Goal: Task Accomplishment & Management: Manage account settings

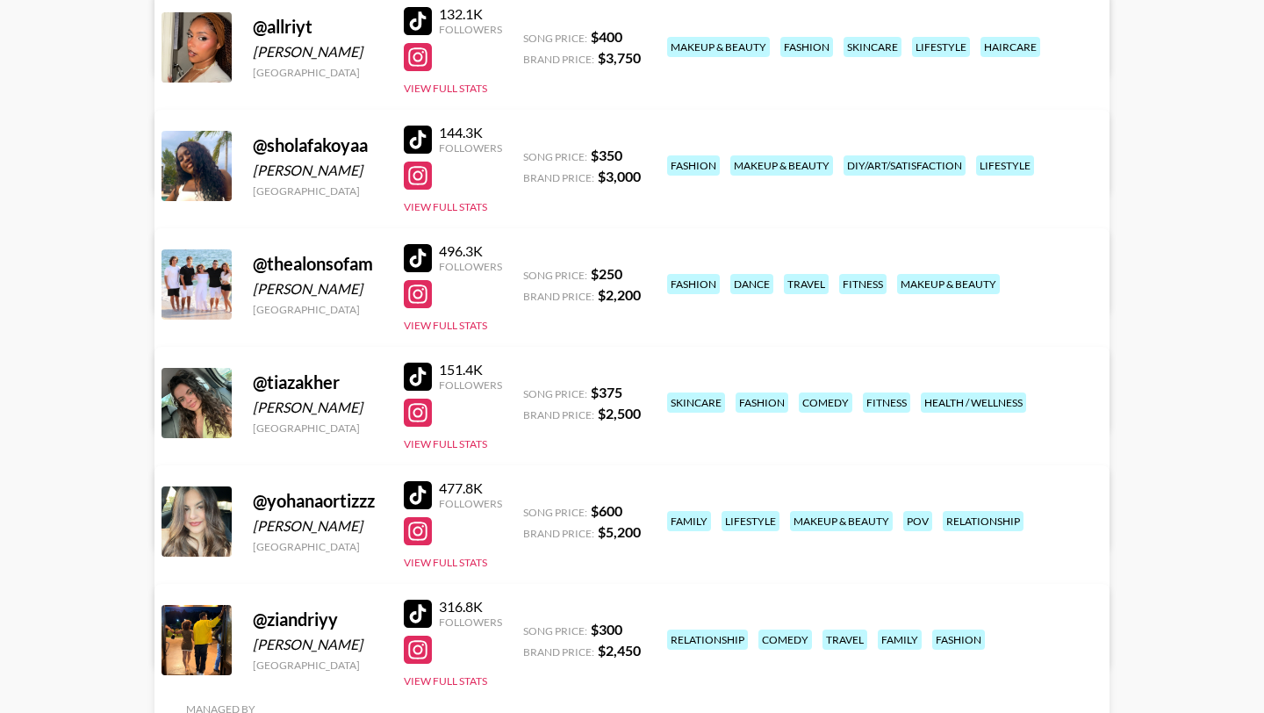
scroll to position [394, 0]
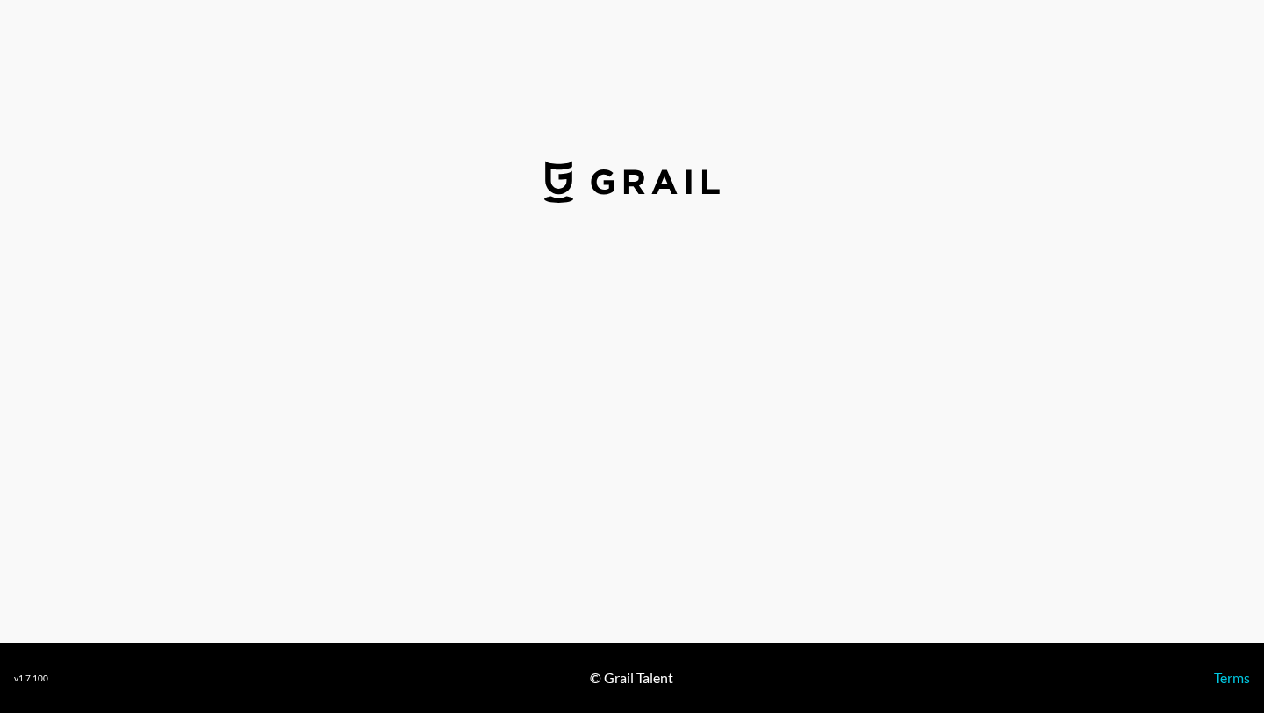
select select "USD"
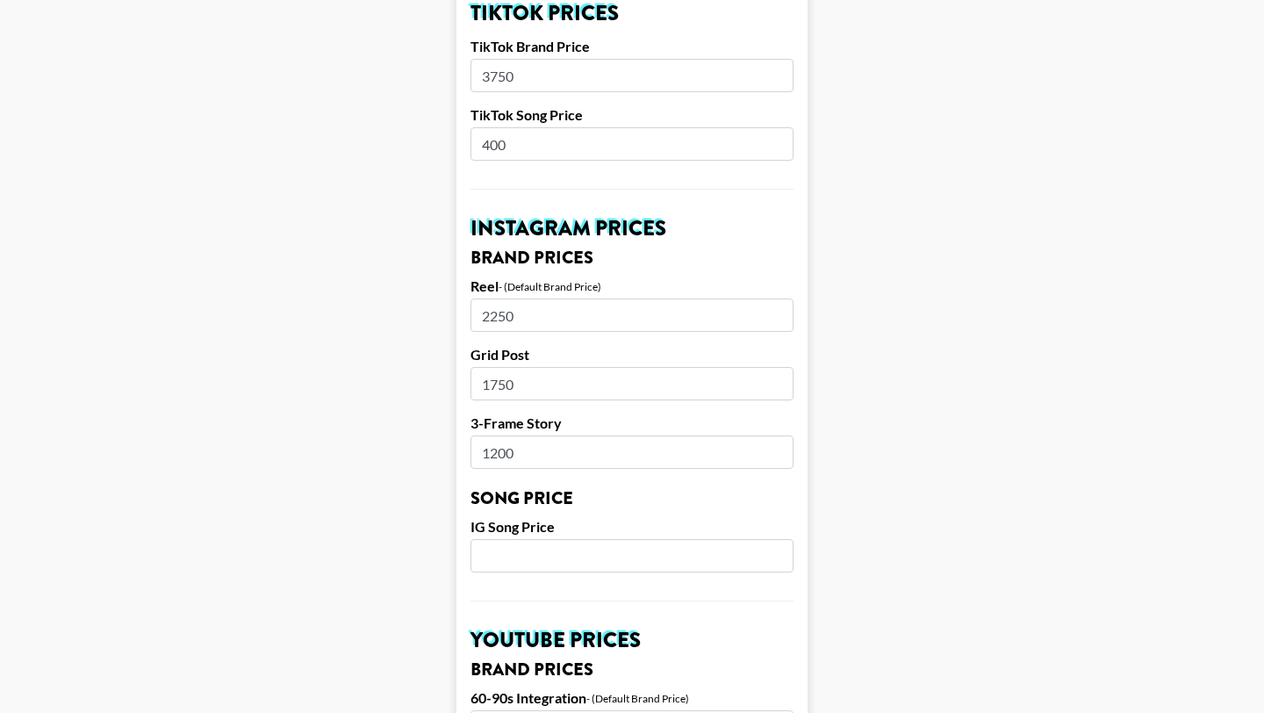
scroll to position [698, 0]
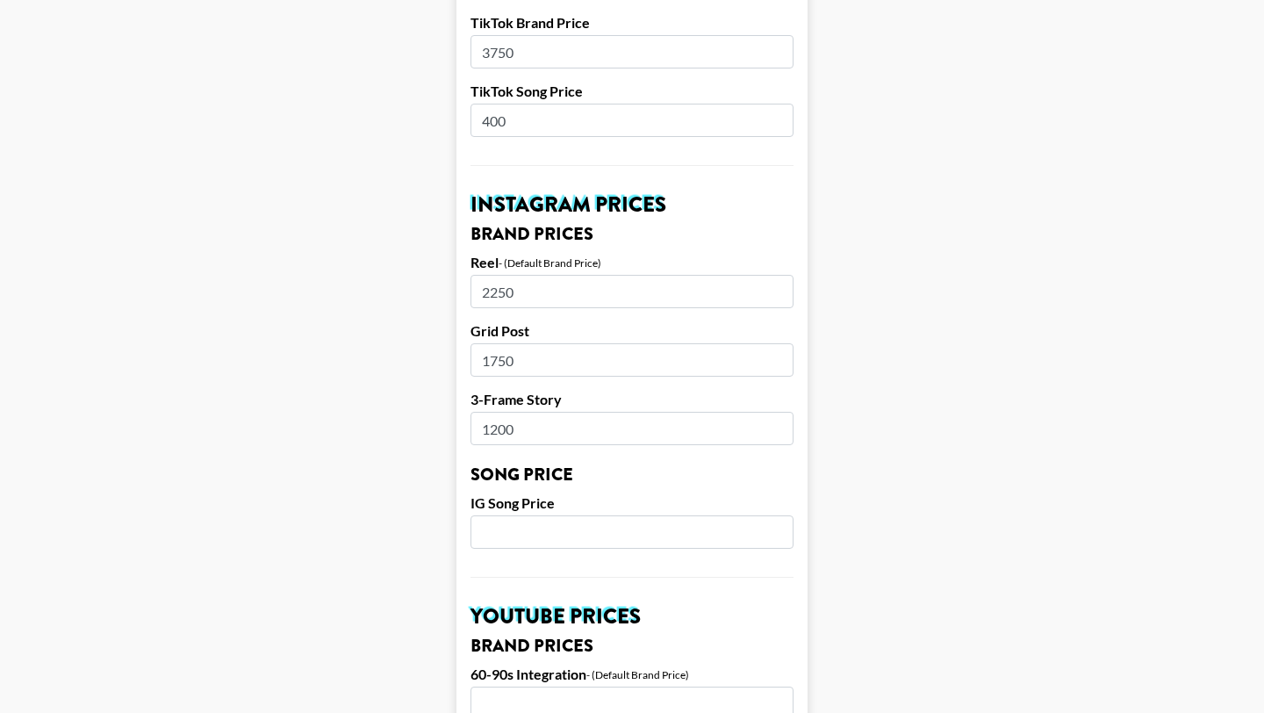
drag, startPoint x: 526, startPoint y: 267, endPoint x: 490, endPoint y: 265, distance: 36.0
click at [490, 275] on input "2250" at bounding box center [631, 291] width 323 height 33
type input "2500"
drag, startPoint x: 541, startPoint y: 336, endPoint x: 448, endPoint y: 334, distance: 93.1
click at [448, 334] on main "Airtable ID: recSUS1VAOCYyksmO Manager(s) juliana.moreno@grail-talent.com ​ Tik…" at bounding box center [632, 504] width 1236 height 2209
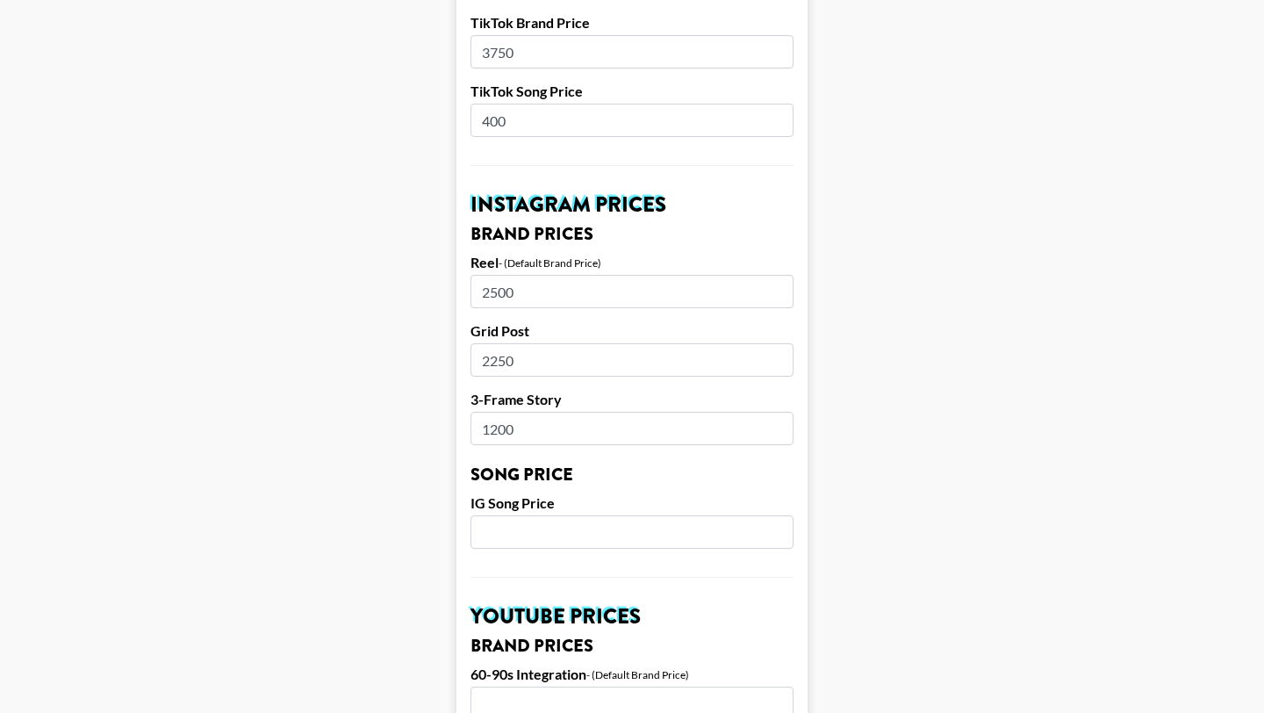
type input "2250"
drag, startPoint x: 531, startPoint y: 406, endPoint x: 442, endPoint y: 402, distance: 88.7
click at [442, 402] on main "Airtable ID: recSUS1VAOCYyksmO Manager(s) juliana.moreno@grail-talent.com ​ Tik…" at bounding box center [632, 504] width 1236 height 2209
type input "1750"
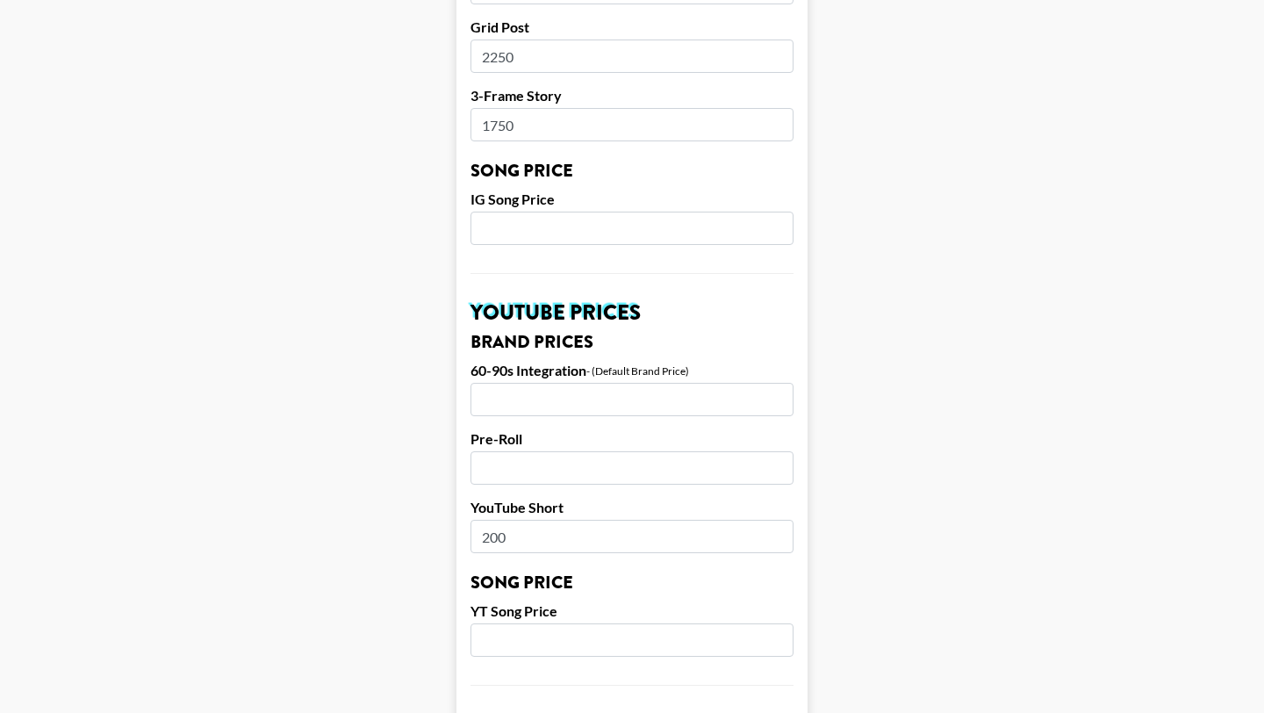
scroll to position [1669, 0]
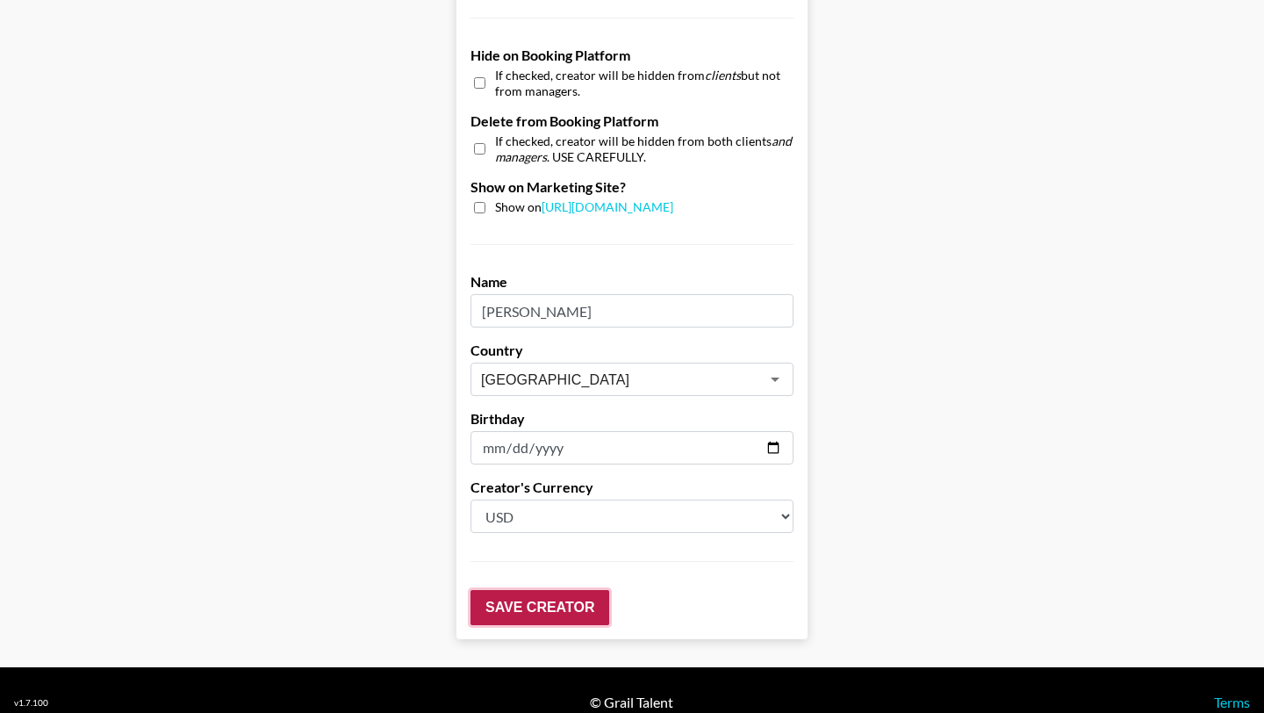
click at [554, 590] on input "Save Creator" at bounding box center [539, 607] width 139 height 35
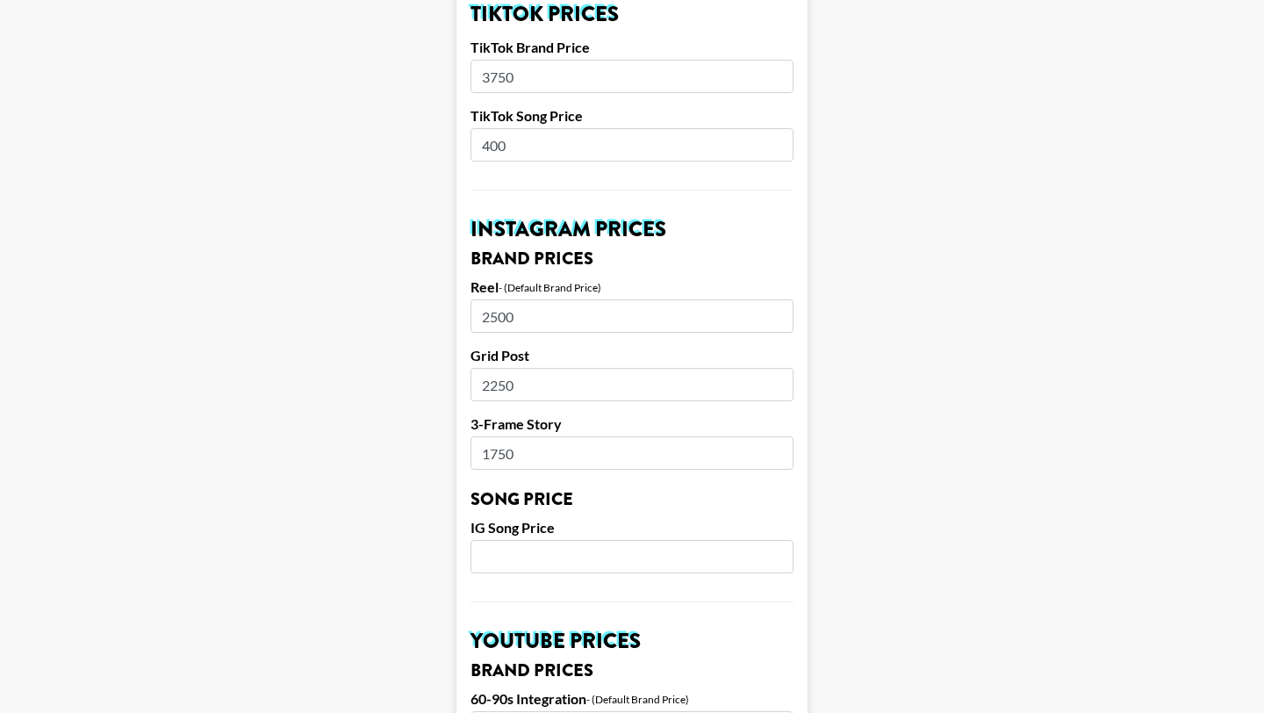
scroll to position [0, 0]
